Goal: Task Accomplishment & Management: Use online tool/utility

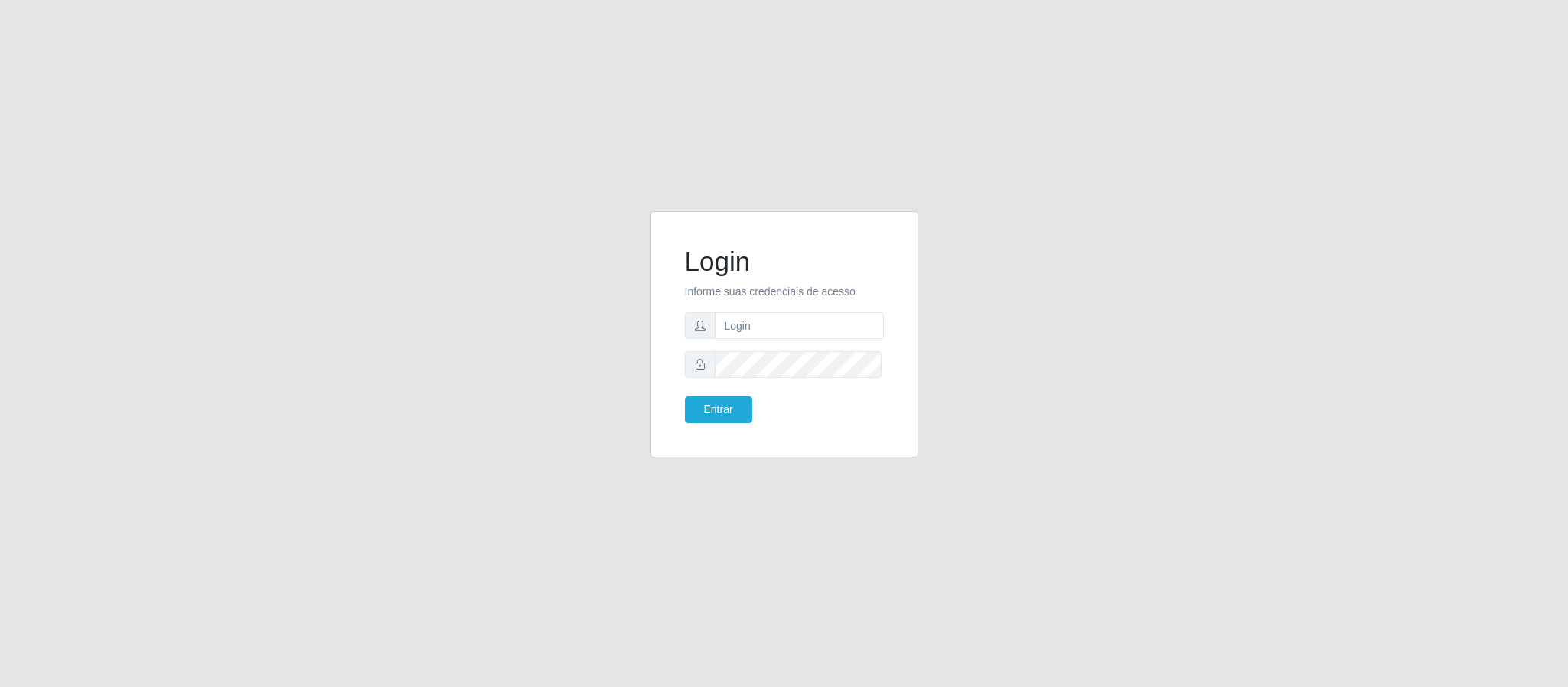
type input "[EMAIL_ADDRESS][DOMAIN_NAME]"
click at [684, 396] on button "Entrar" at bounding box center [717, 409] width 67 height 27
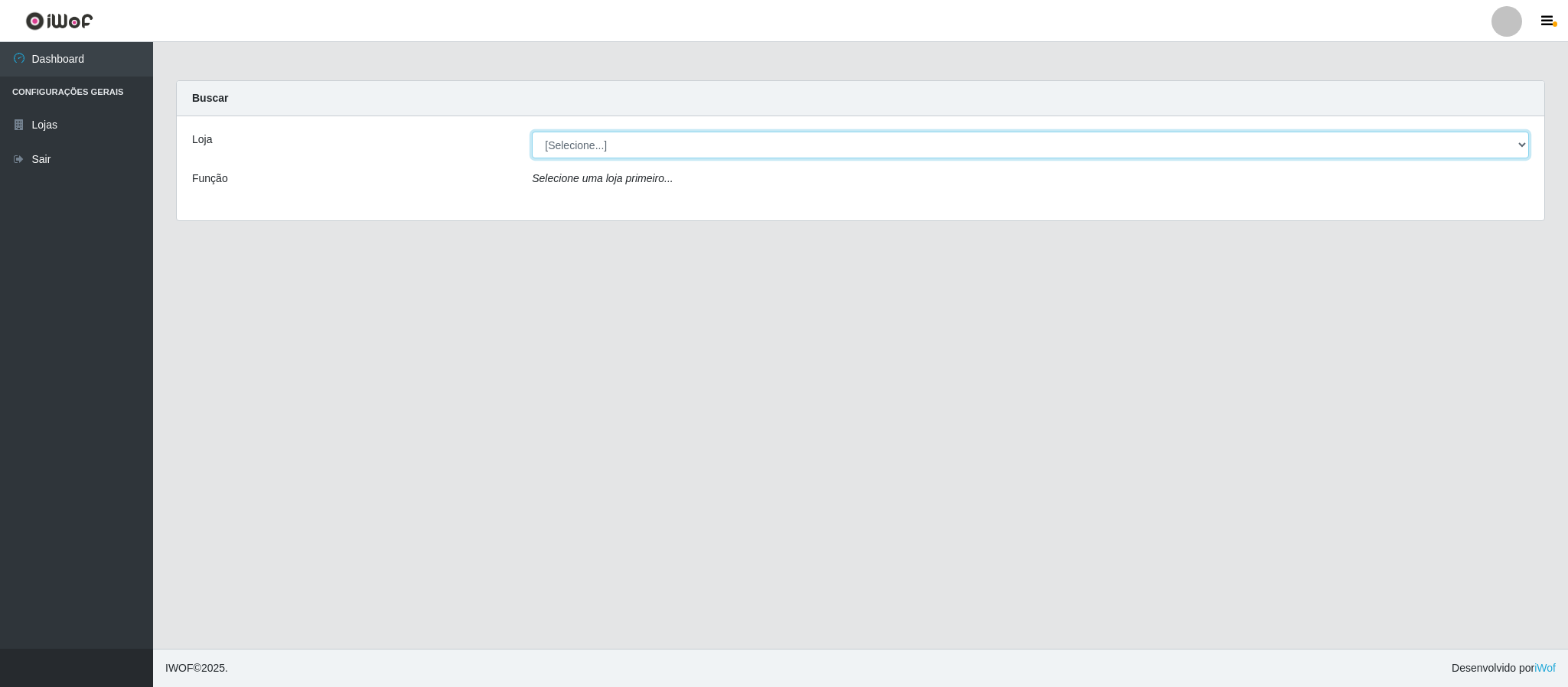
drag, startPoint x: 1510, startPoint y: 148, endPoint x: 1453, endPoint y: 157, distance: 57.7
click at [1509, 148] on select "[Selecione...] Queiroz Atacadão - Coophab" at bounding box center [1030, 144] width 997 height 27
select select "463"
click at [532, 131] on select "[Selecione...] Queiroz Atacadão - Coophab" at bounding box center [1030, 144] width 997 height 27
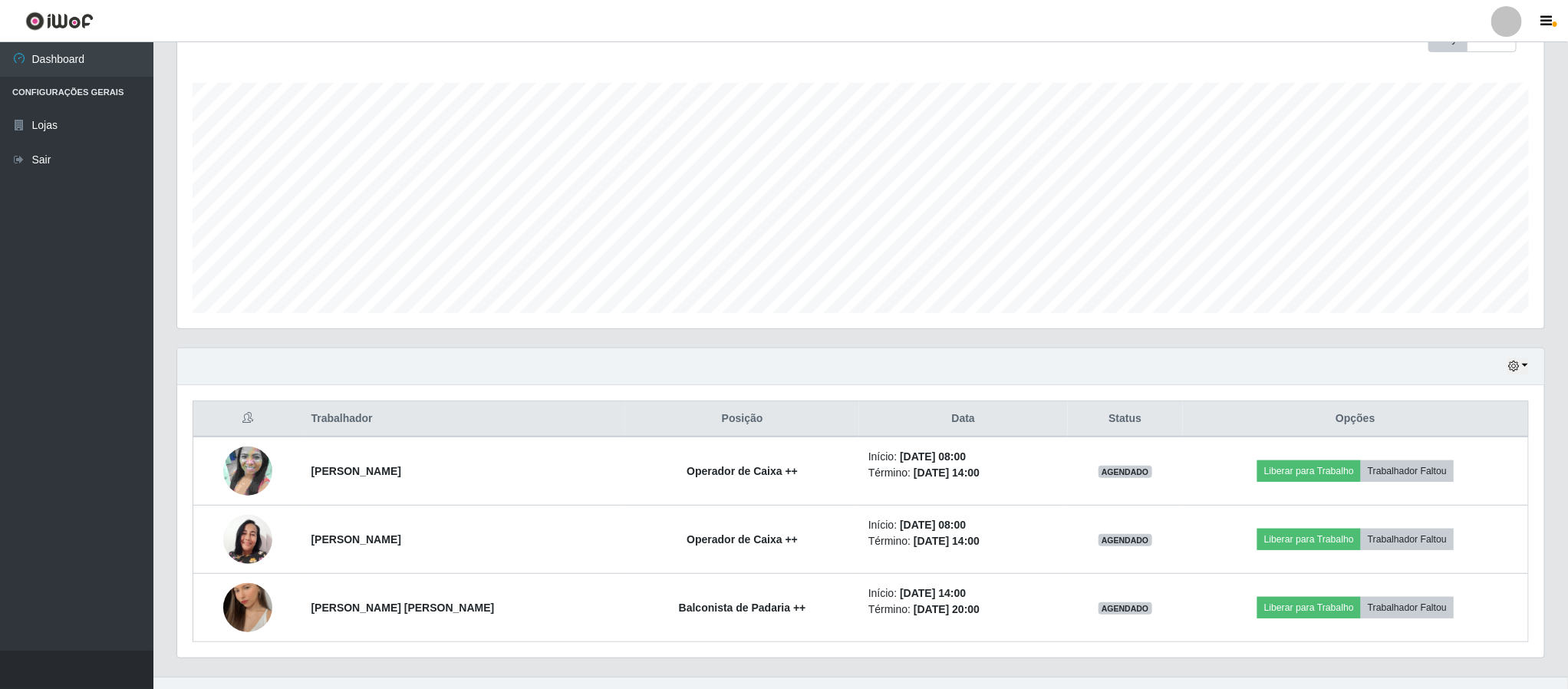
scroll to position [239, 0]
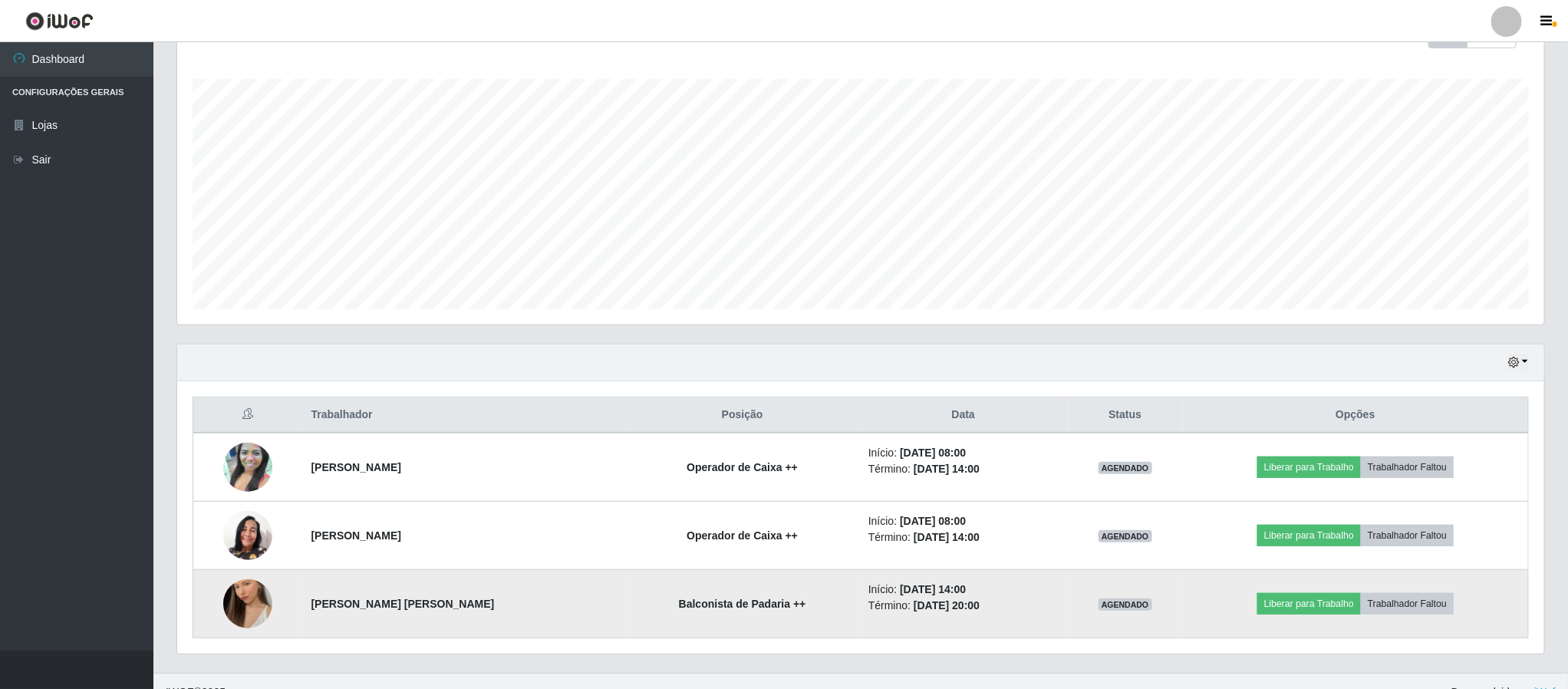
click at [243, 601] on img at bounding box center [247, 603] width 49 height 87
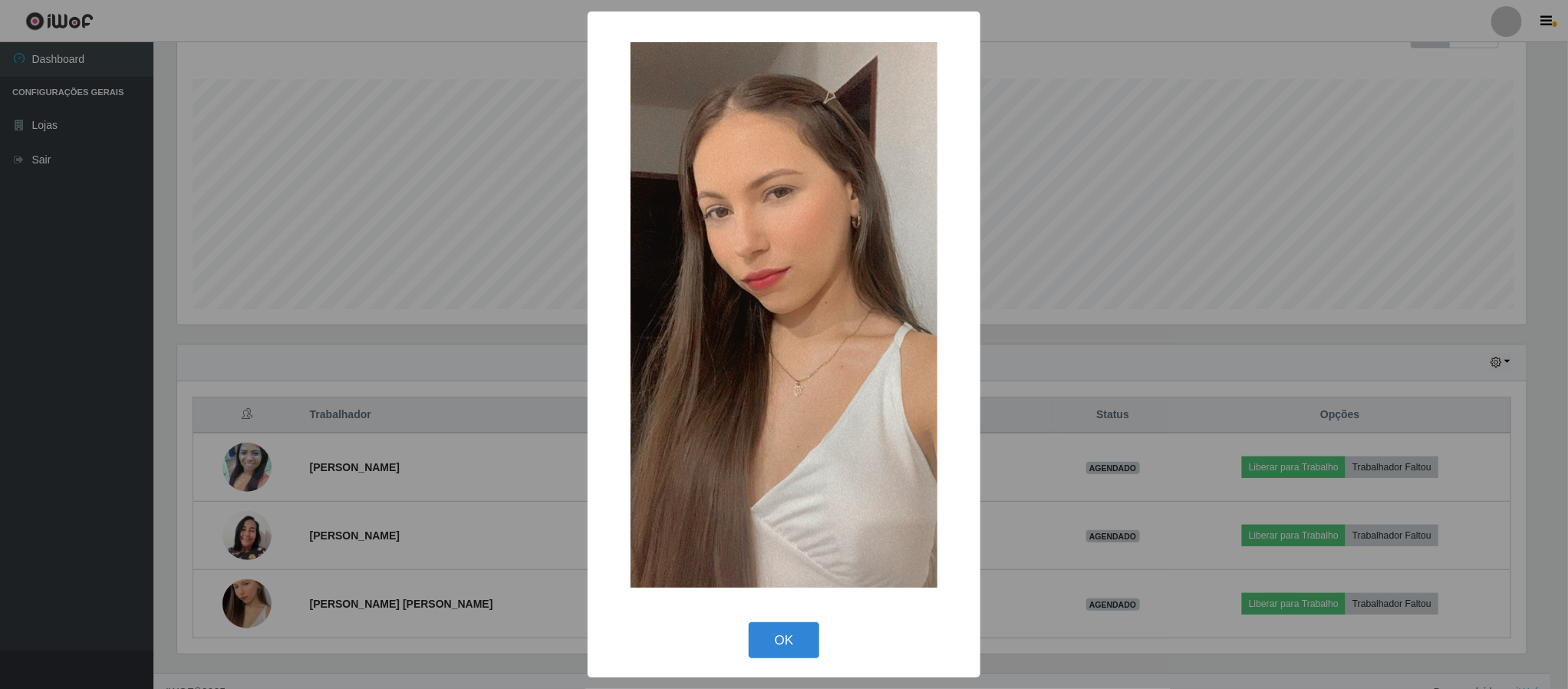
scroll to position [320, 1353]
click at [792, 652] on button "OK" at bounding box center [786, 639] width 72 height 36
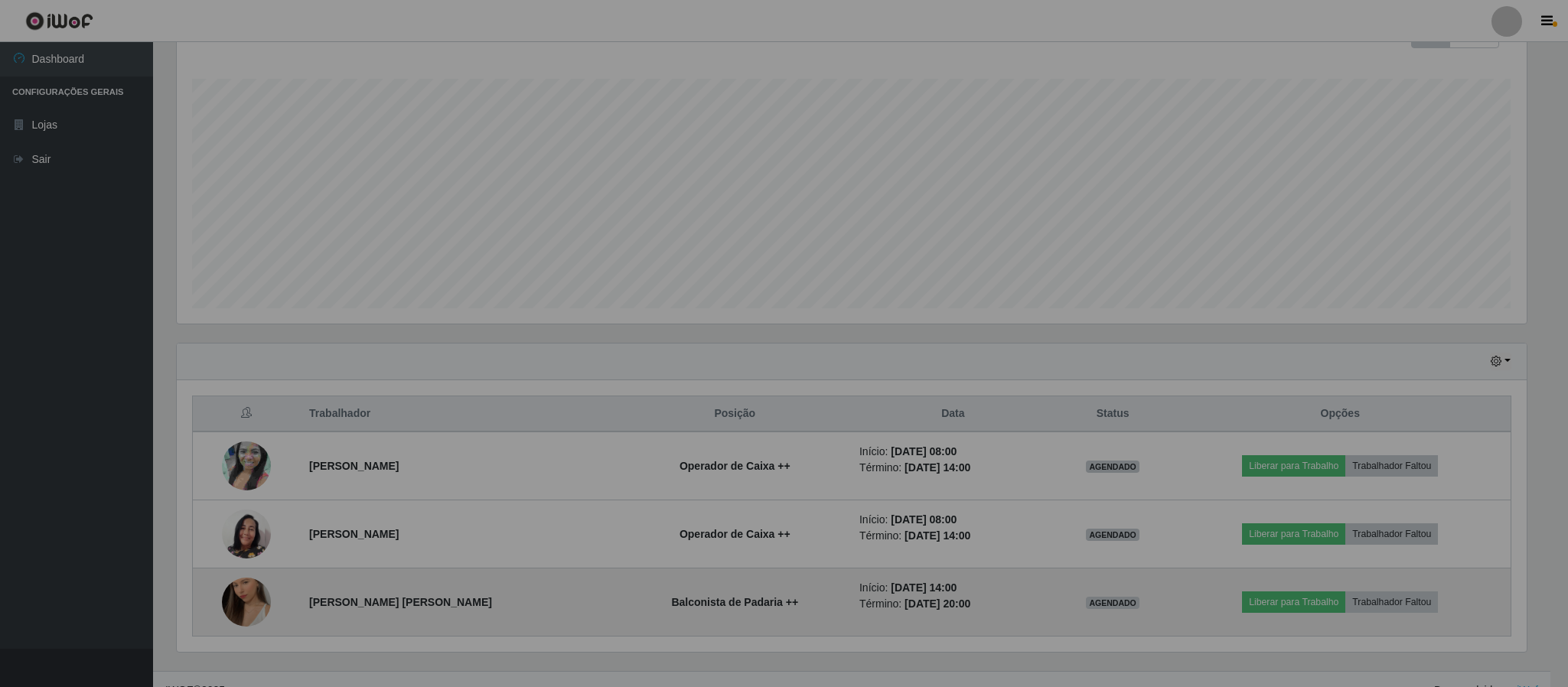
scroll to position [319, 1362]
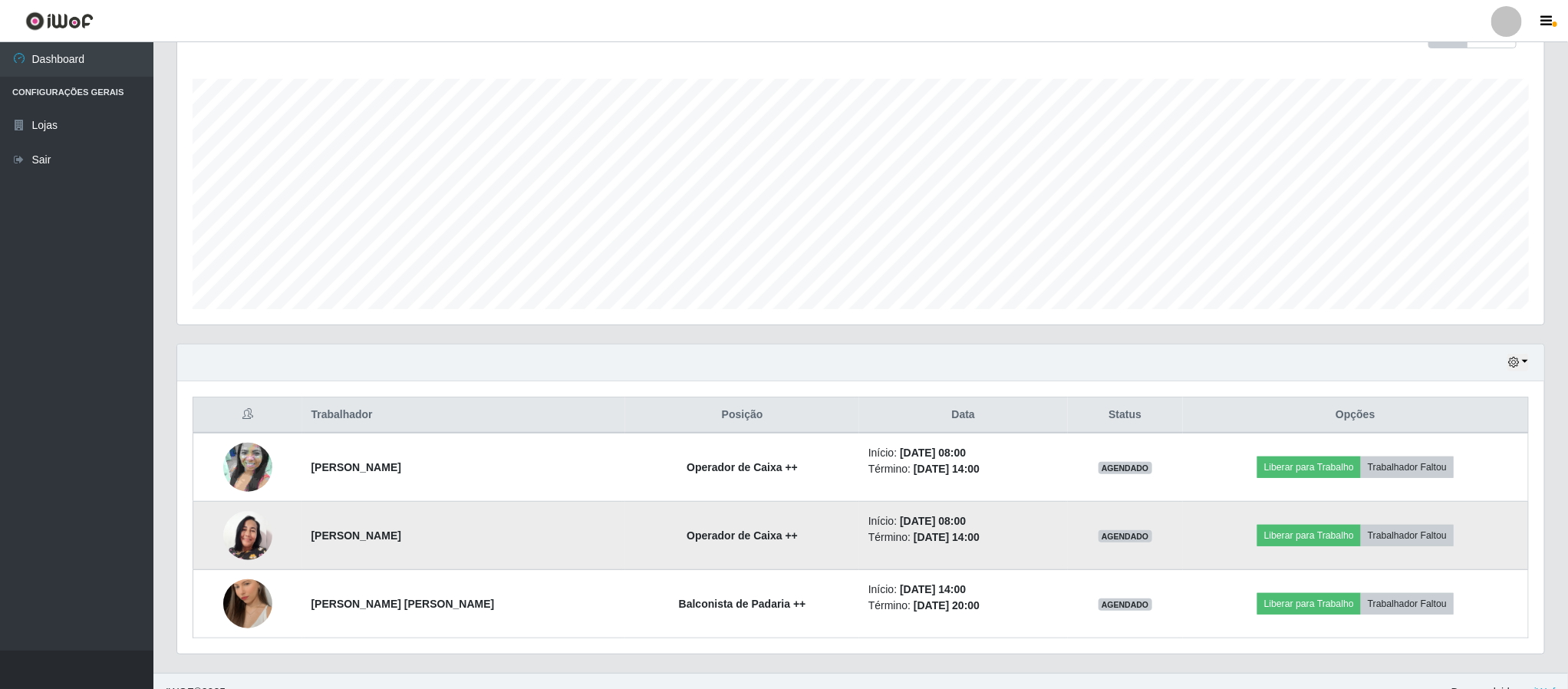
click at [252, 545] on img at bounding box center [247, 534] width 49 height 49
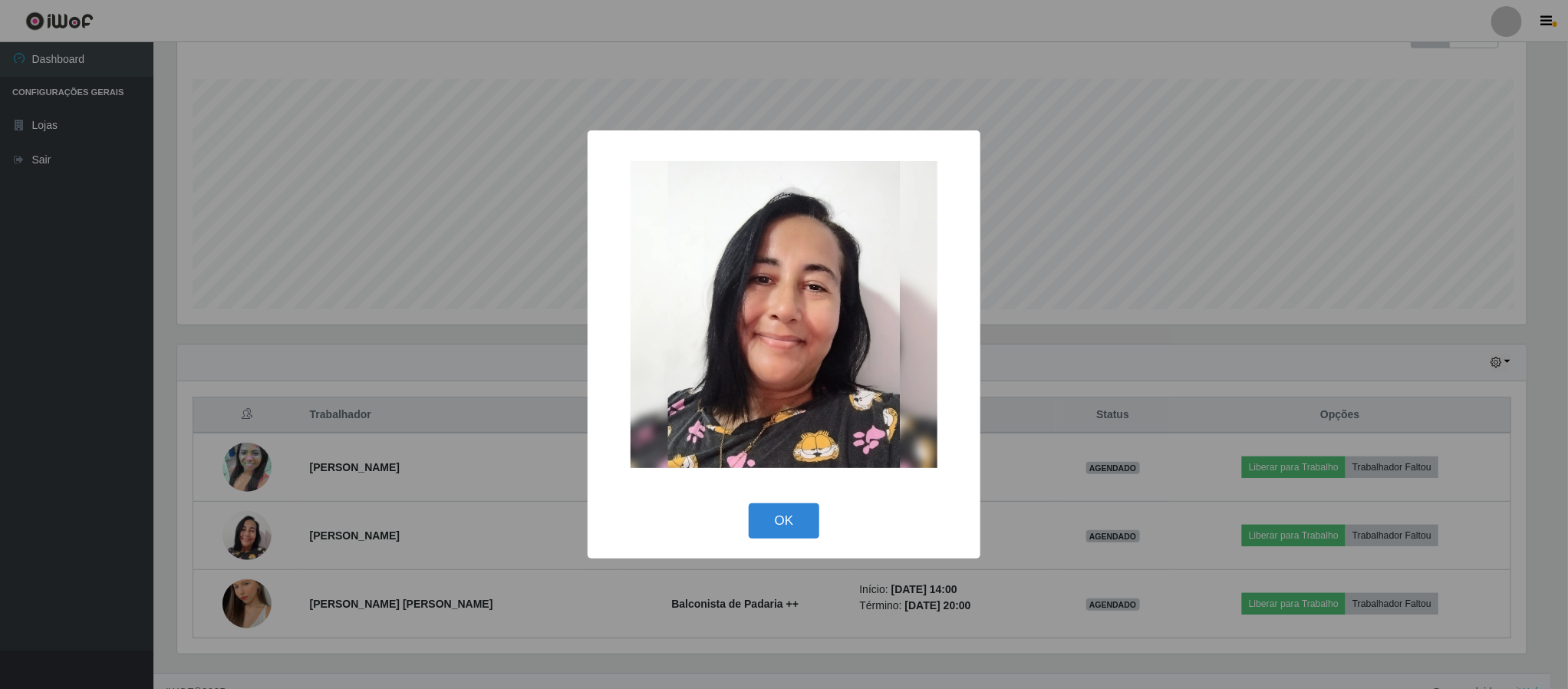
scroll to position [320, 1353]
drag, startPoint x: 795, startPoint y: 537, endPoint x: 769, endPoint y: 530, distance: 26.9
click at [794, 537] on button "OK" at bounding box center [786, 521] width 72 height 36
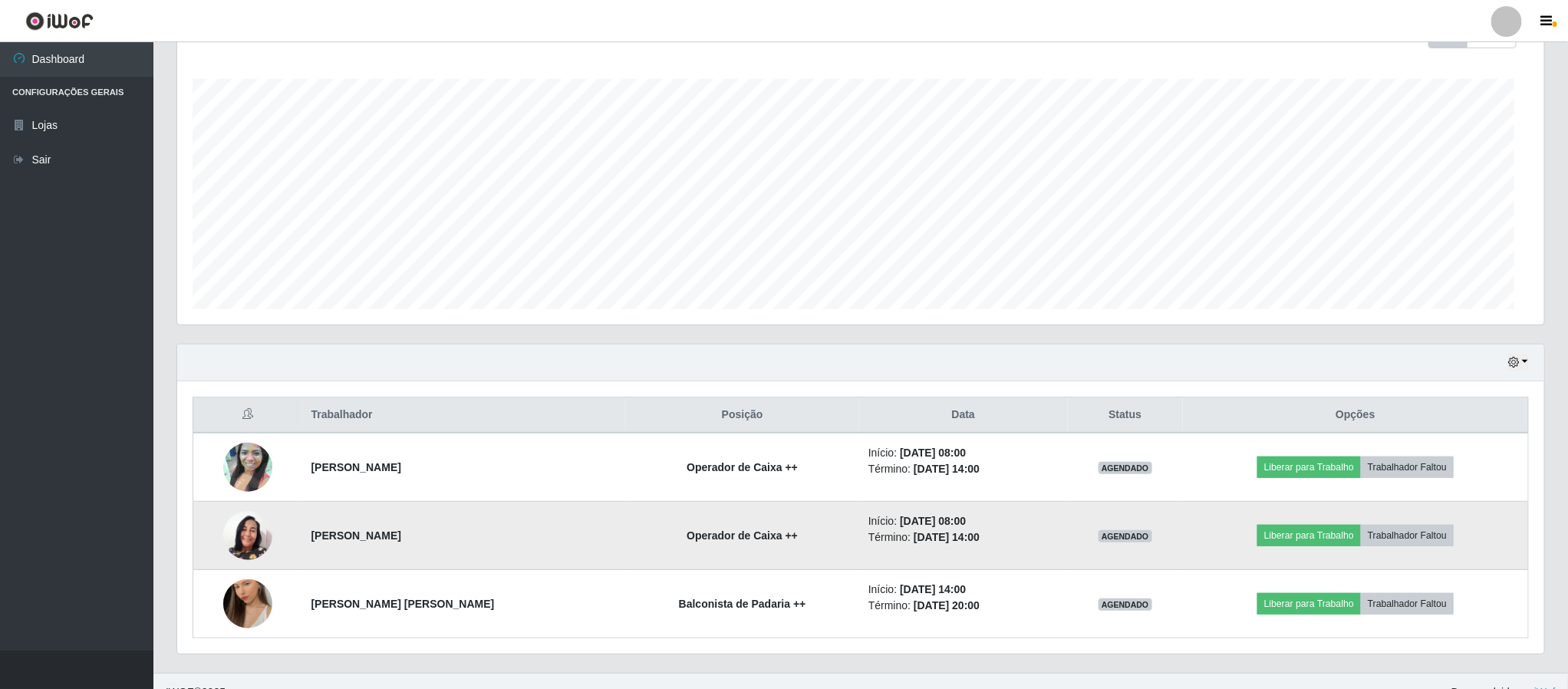
scroll to position [320, 1365]
